Goal: Information Seeking & Learning: Learn about a topic

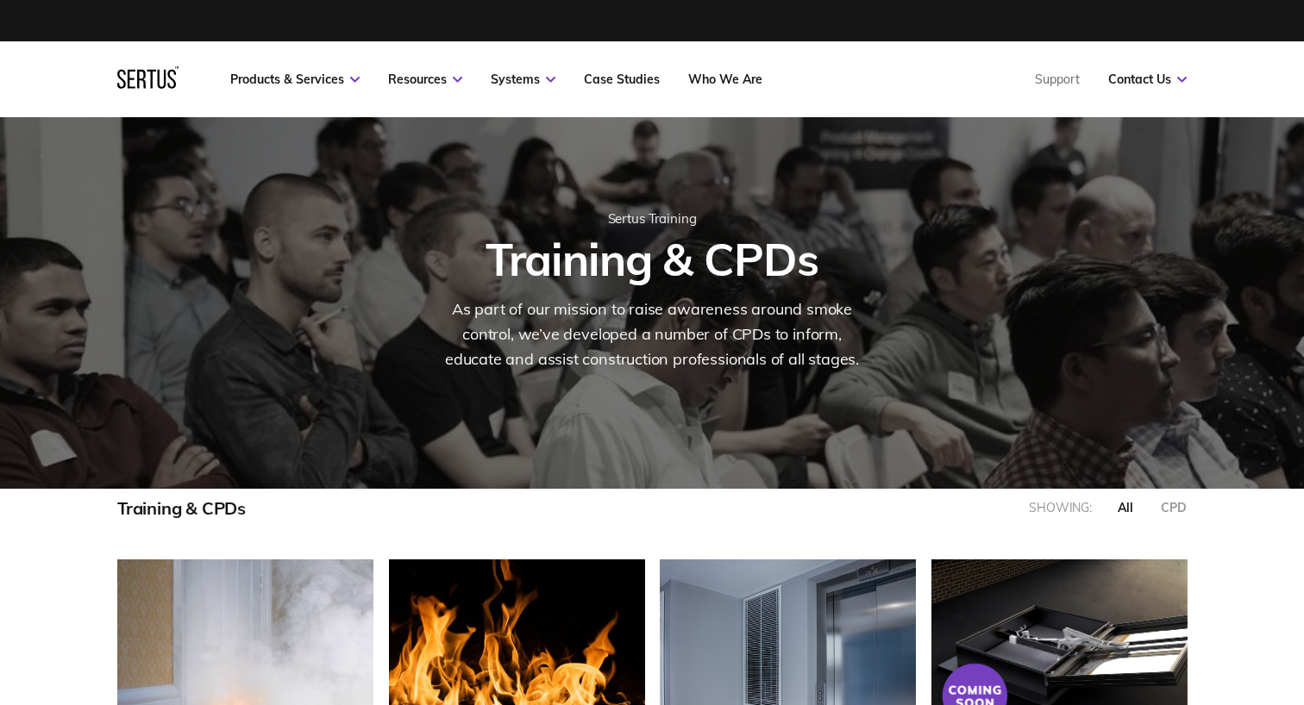
click at [585, 256] on h1 "Training & CPDs" at bounding box center [651, 259] width 941 height 56
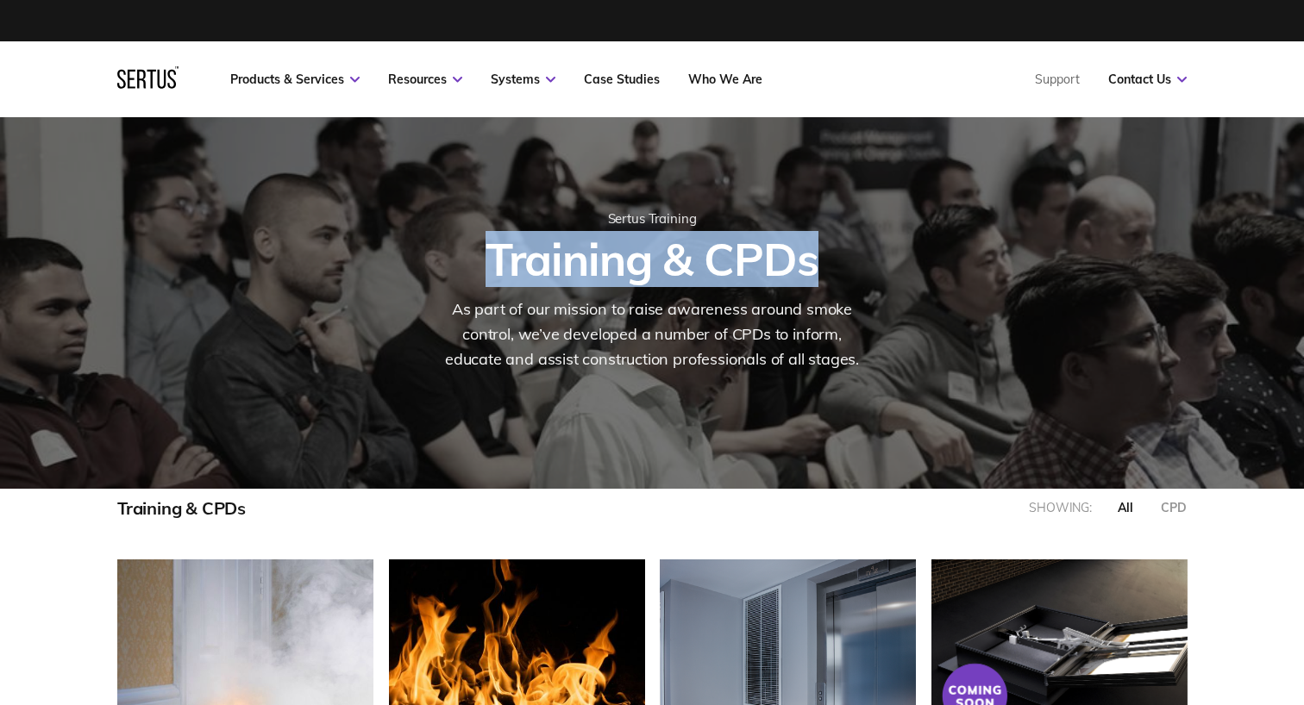
drag, startPoint x: 585, startPoint y: 256, endPoint x: 749, endPoint y: 255, distance: 164.7
click at [749, 255] on h1 "Training & CPDs" at bounding box center [651, 259] width 941 height 56
copy h1 "Training & CPDs"
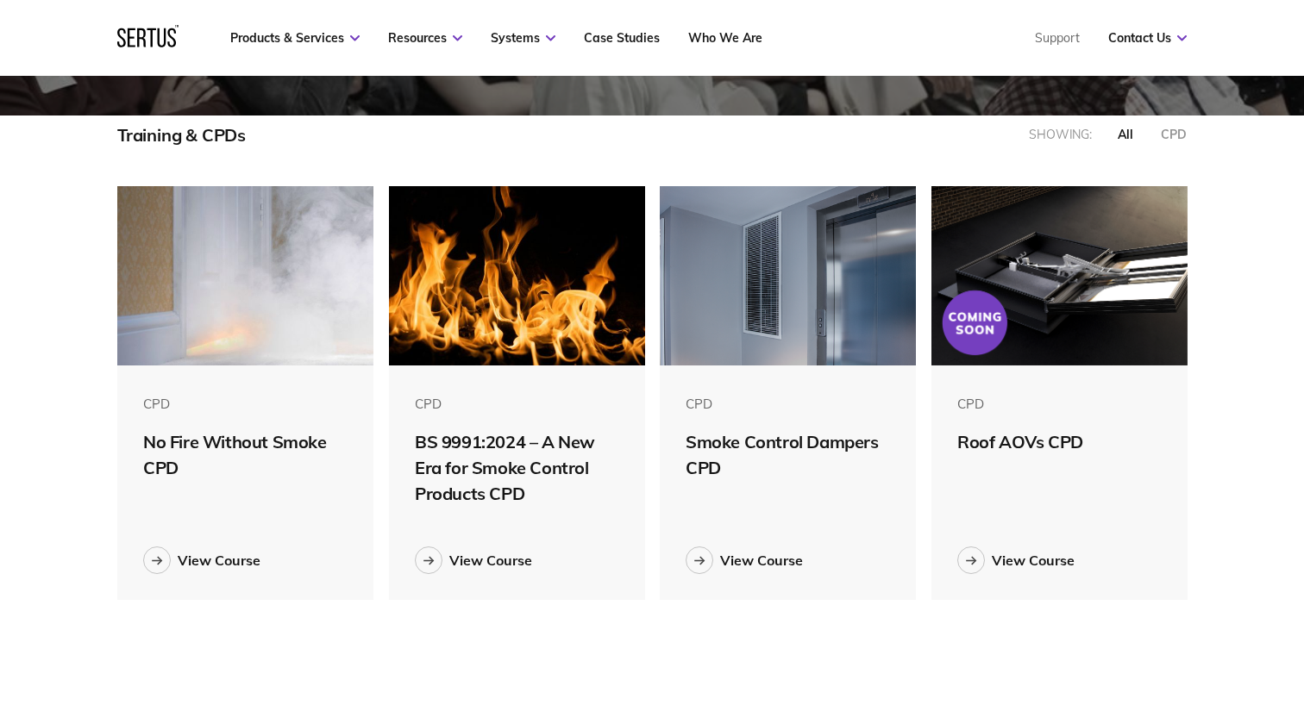
scroll to position [388, 0]
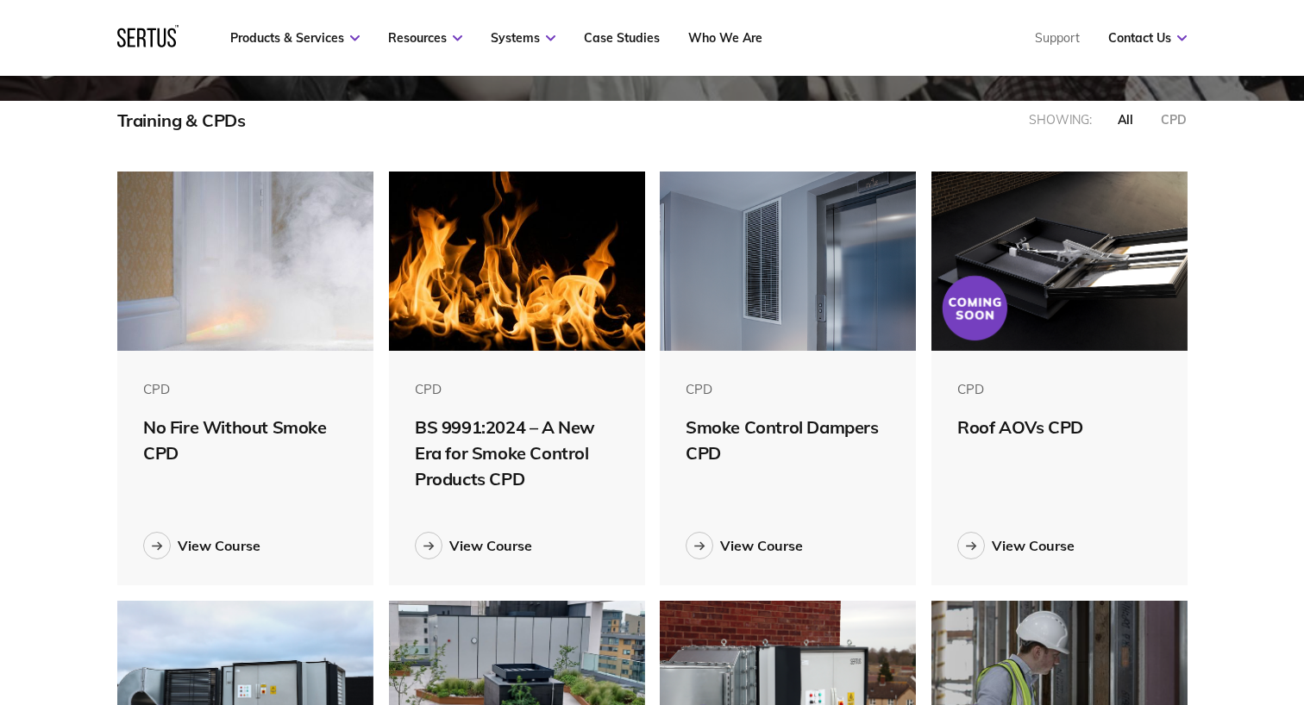
click at [16, 360] on div "Training & CPDs Showing: all CPD CPD No Fire Without Smoke CPD View Course CPD …" at bounding box center [652, 591] width 1304 height 980
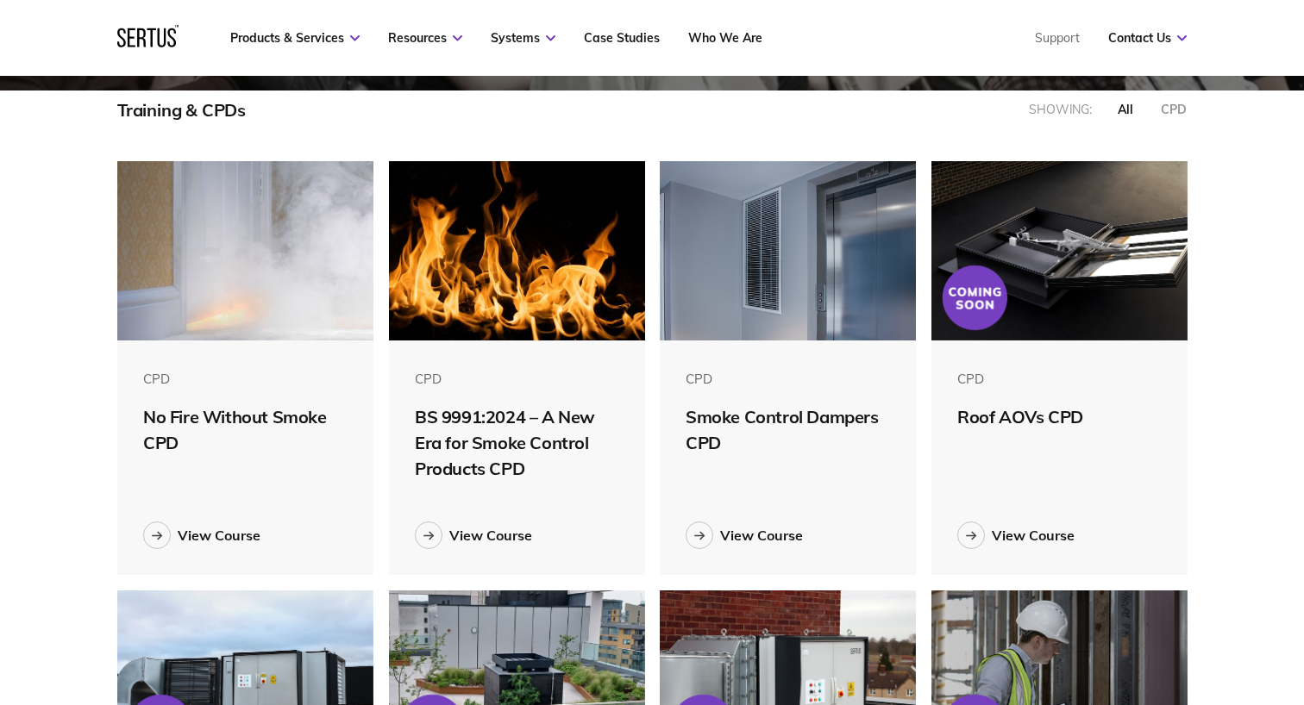
scroll to position [396, 0]
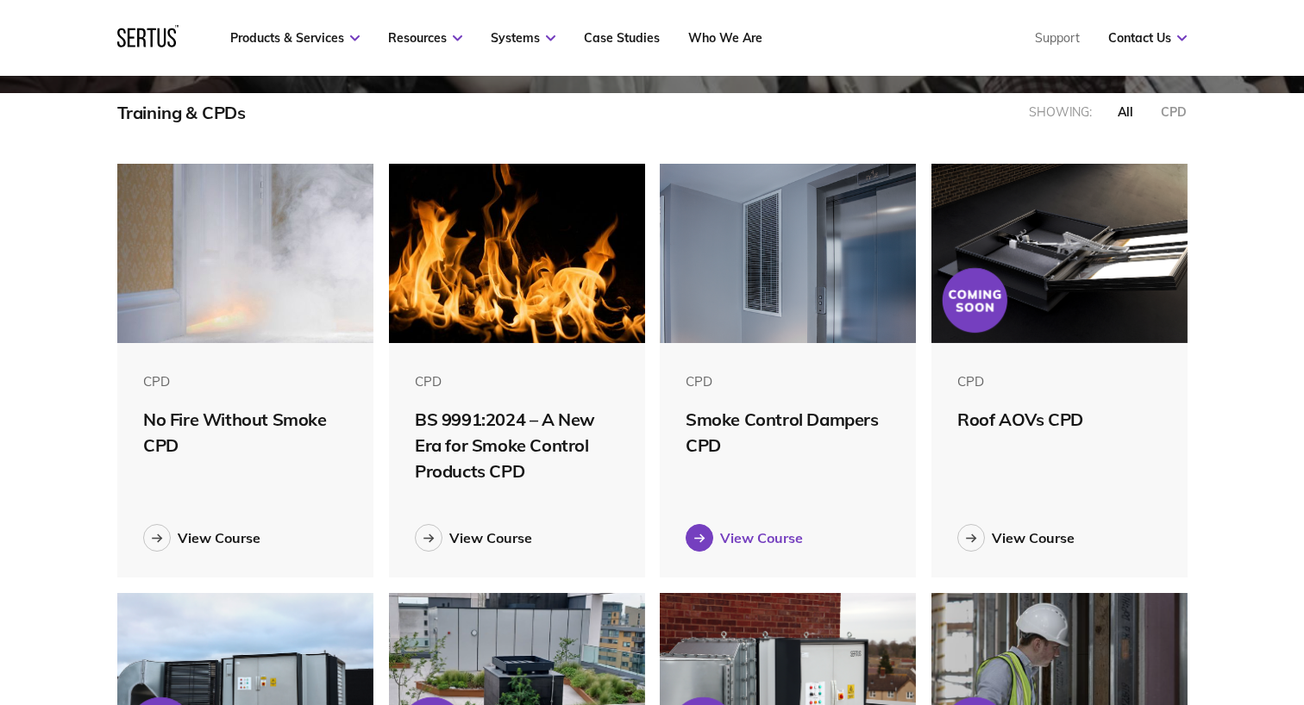
click at [750, 540] on div "View Course" at bounding box center [761, 537] width 83 height 17
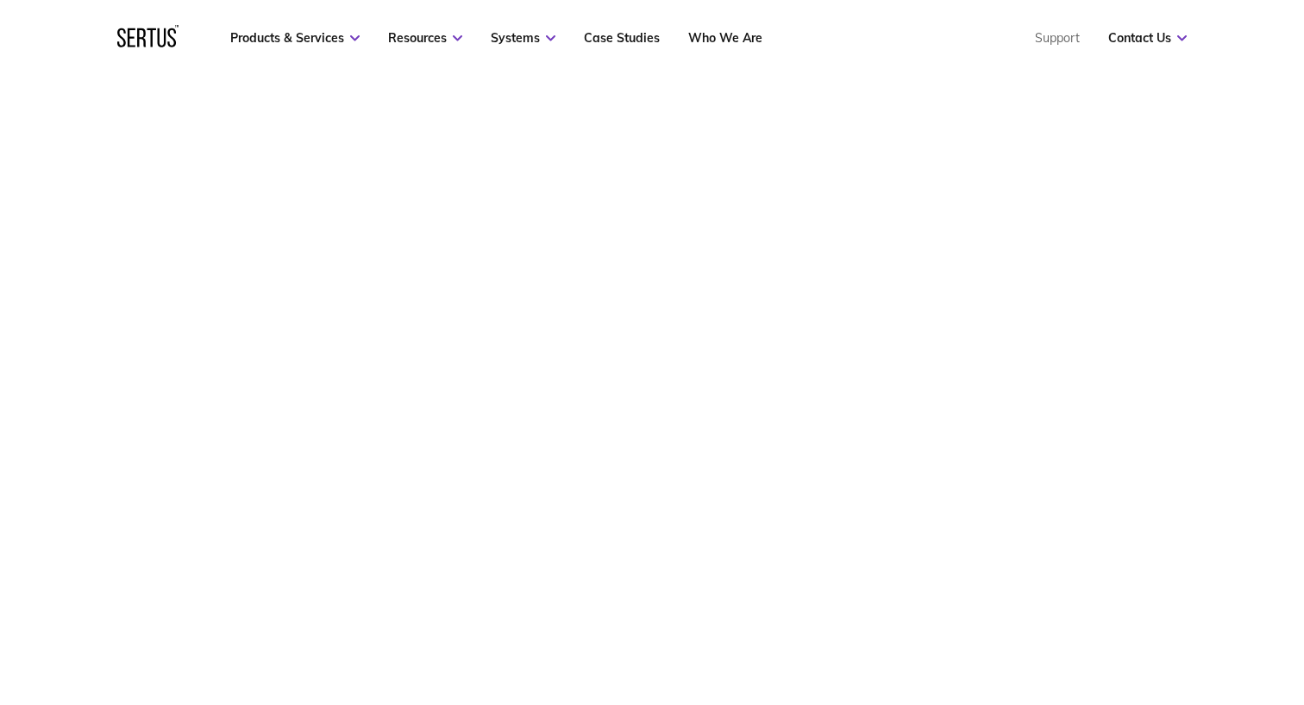
scroll to position [354, 0]
